Goal: Information Seeking & Learning: Learn about a topic

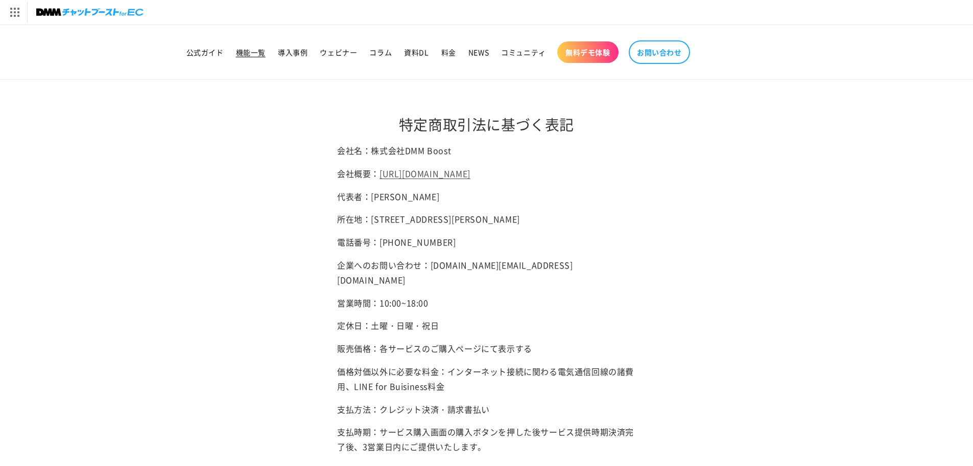
click at [251, 55] on span "機能一覧" at bounding box center [251, 52] width 30 height 9
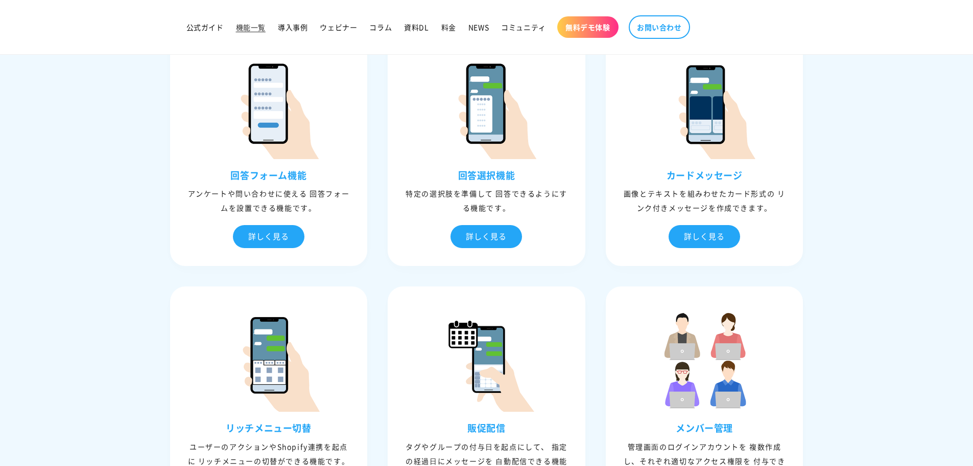
scroll to position [1022, 0]
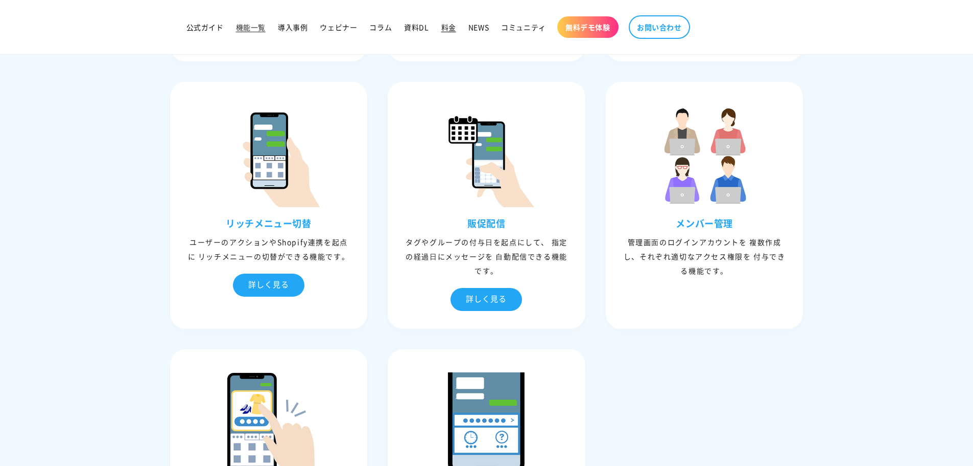
click at [446, 24] on span "料金" at bounding box center [448, 26] width 15 height 9
